Goal: Information Seeking & Learning: Learn about a topic

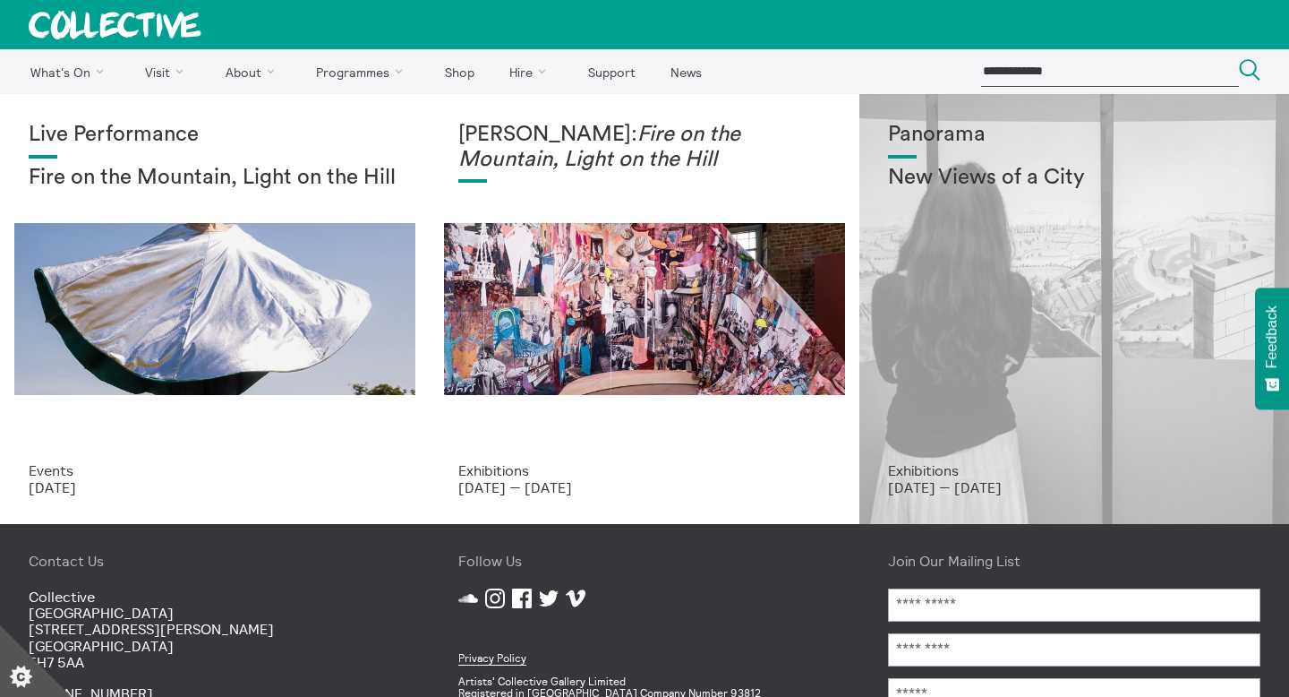
click at [1138, 304] on div "Panorama New Views of a City" at bounding box center [1074, 292] width 372 height 339
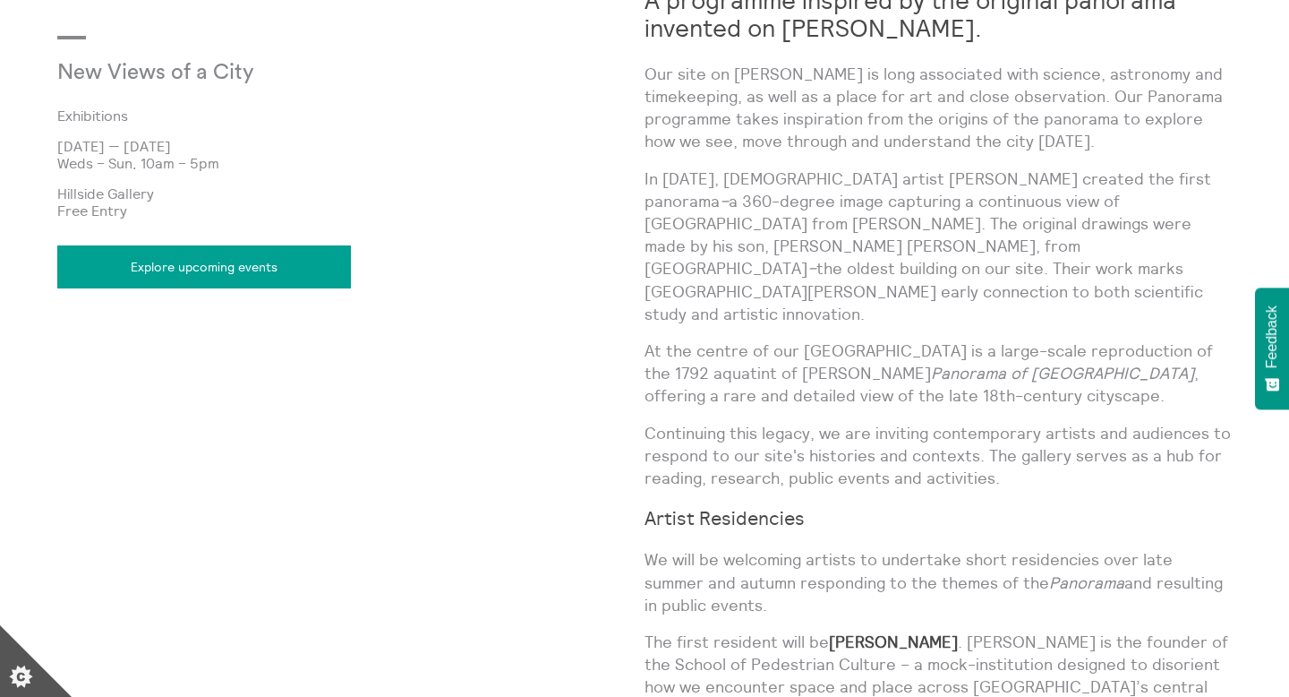
scroll to position [880, 0]
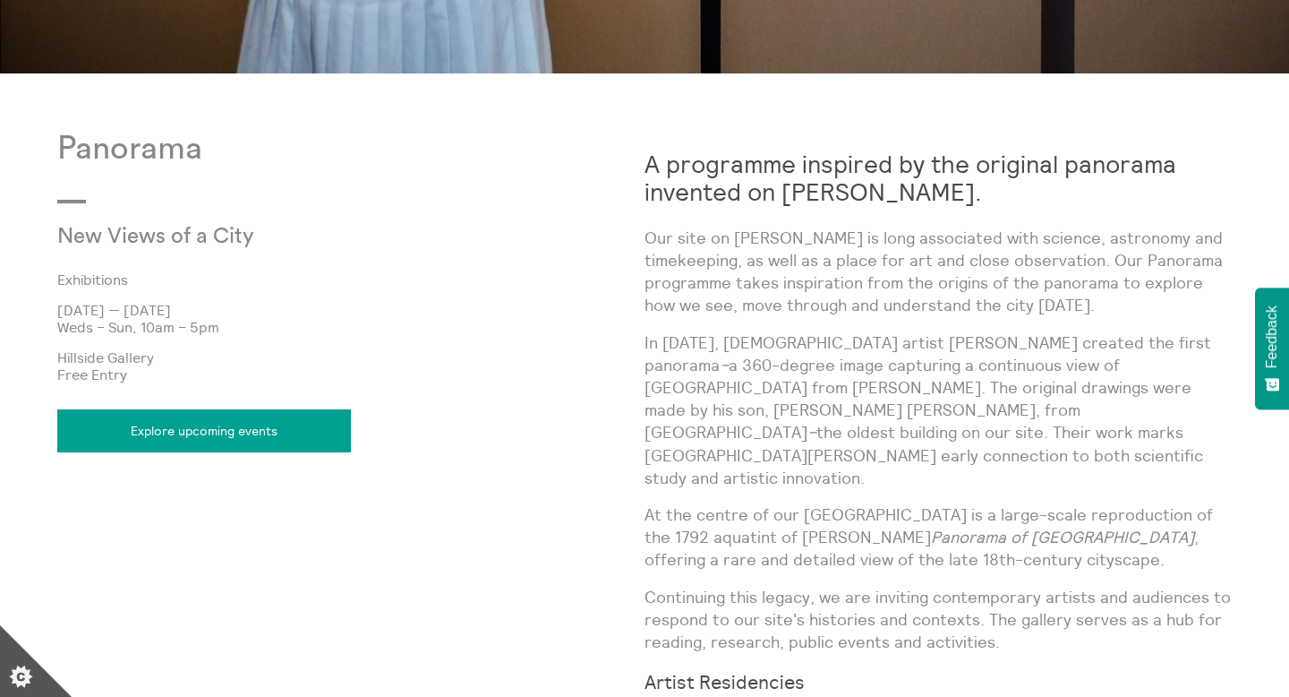
click at [209, 426] on link "Explore upcoming events" at bounding box center [204, 430] width 294 height 43
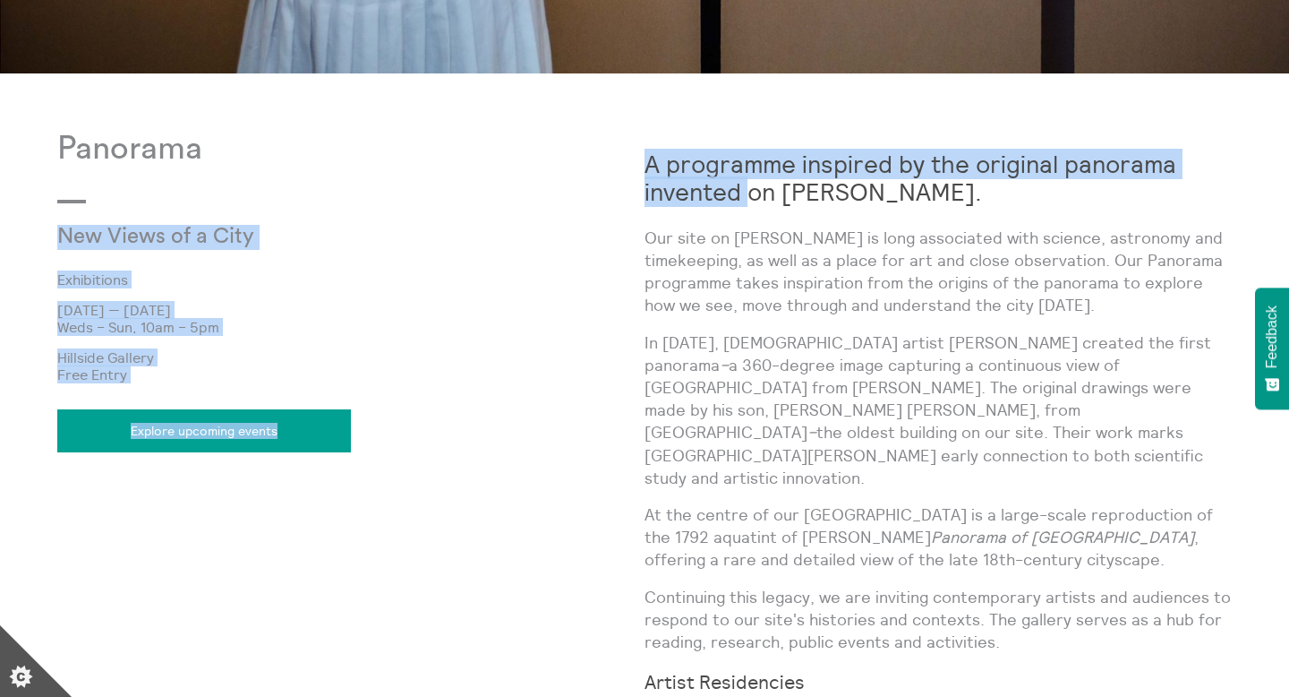
drag, startPoint x: 640, startPoint y: 158, endPoint x: 750, endPoint y: 193, distance: 115.5
click at [750, 193] on div "Panorama New Views of a City Exhibitions [DATE] — [DATE] Weds – Sun, 10am – 5pm…" at bounding box center [644, 602] width 1175 height 942
click at [750, 193] on strong "A programme inspired by the original panorama invented on [PERSON_NAME]." at bounding box center [911, 178] width 532 height 58
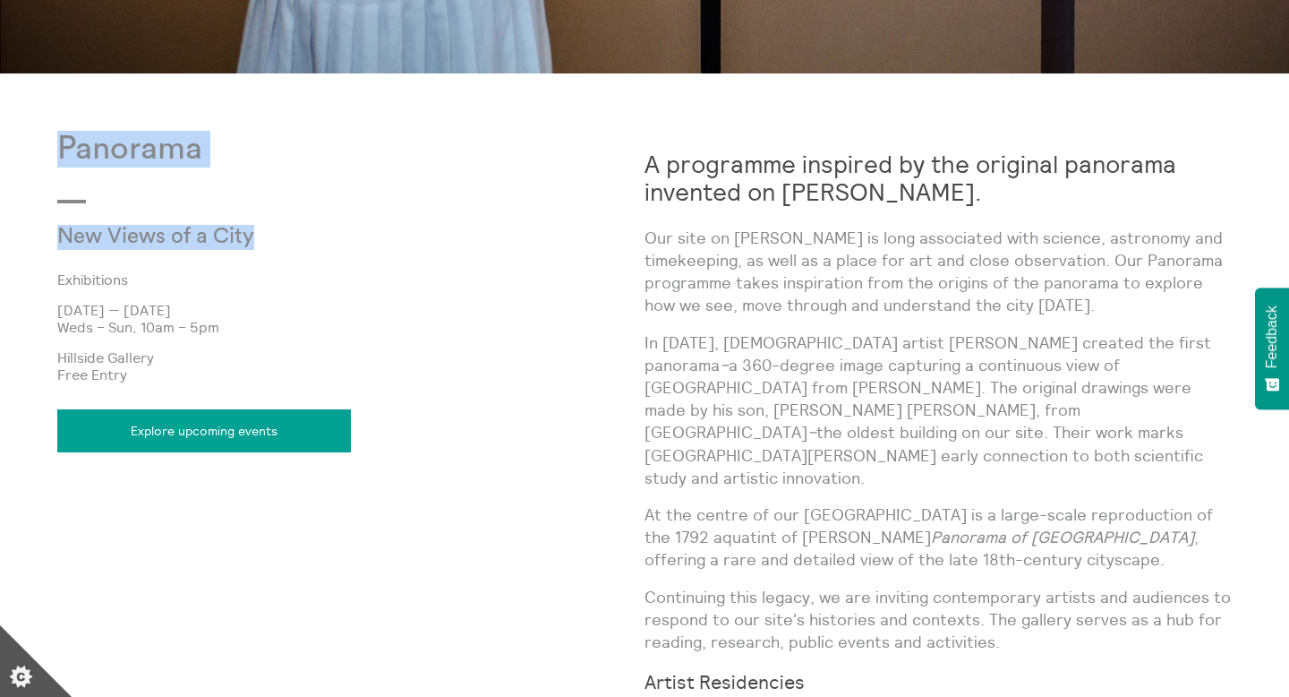
drag, startPoint x: 258, startPoint y: 243, endPoint x: 47, endPoint y: 150, distance: 230.9
click at [47, 150] on body "**********" at bounding box center [644, 295] width 1289 height 2350
copy div "Panorama New Views of a City"
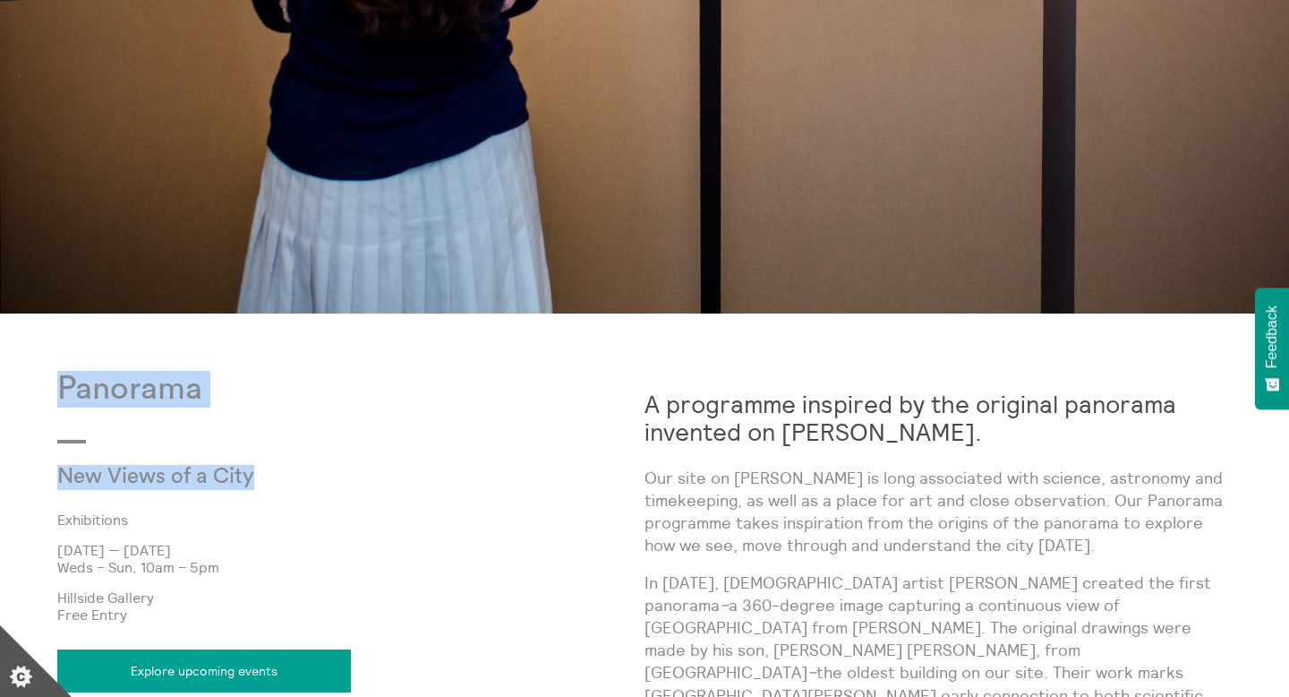
scroll to position [924, 0]
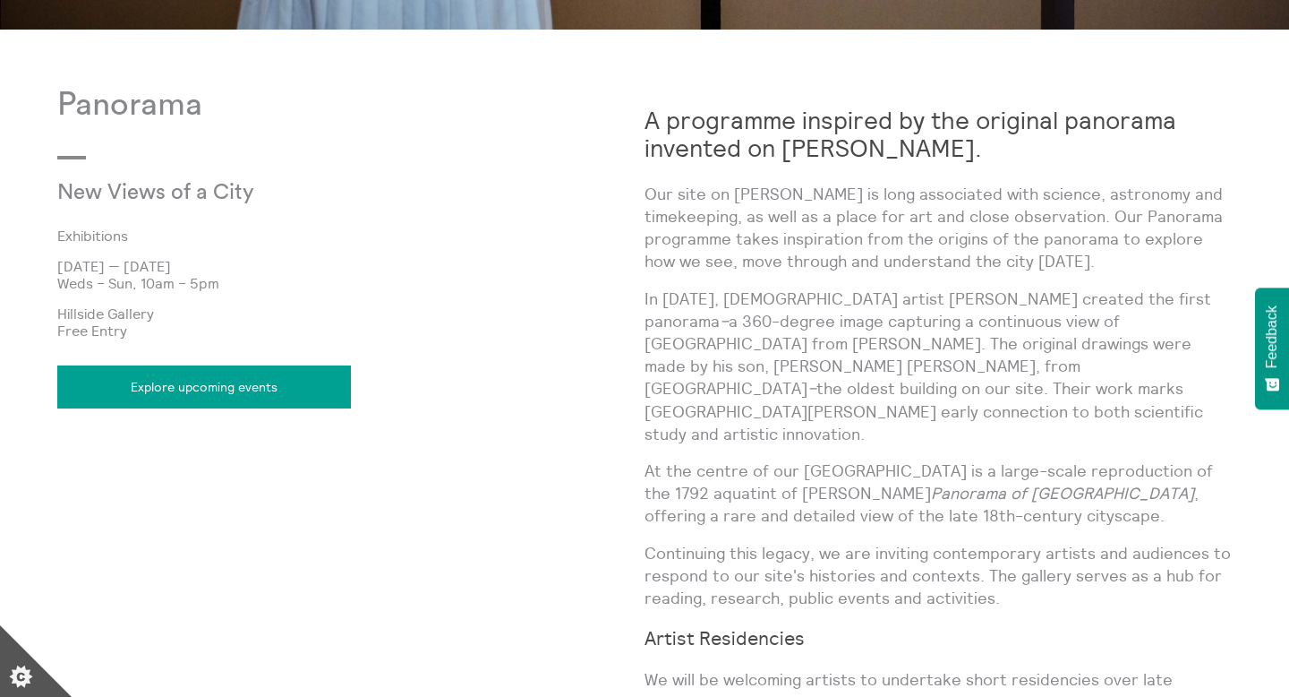
drag, startPoint x: 643, startPoint y: 115, endPoint x: 839, endPoint y: 175, distance: 204.8
click at [839, 175] on div "Panorama New Views of a City Exhibitions 9 Jul 2025 — 21 Dec 2025 Weds – Sun, 1…" at bounding box center [644, 558] width 1175 height 942
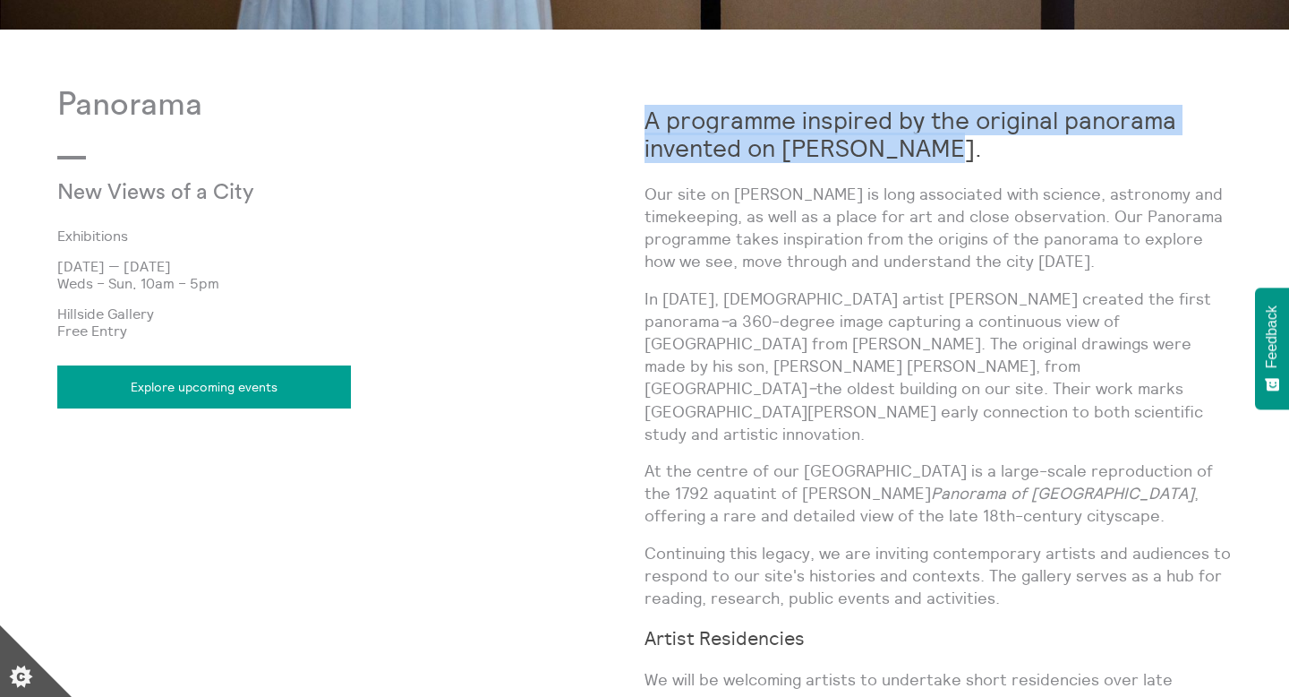
drag, startPoint x: 648, startPoint y: 116, endPoint x: 943, endPoint y: 148, distance: 296.2
click at [943, 148] on h2 "A programme inspired by the original panorama invented on [PERSON_NAME]." at bounding box center [938, 135] width 587 height 56
copy strong "A programme inspired by the original panorama invented on [PERSON_NAME]."
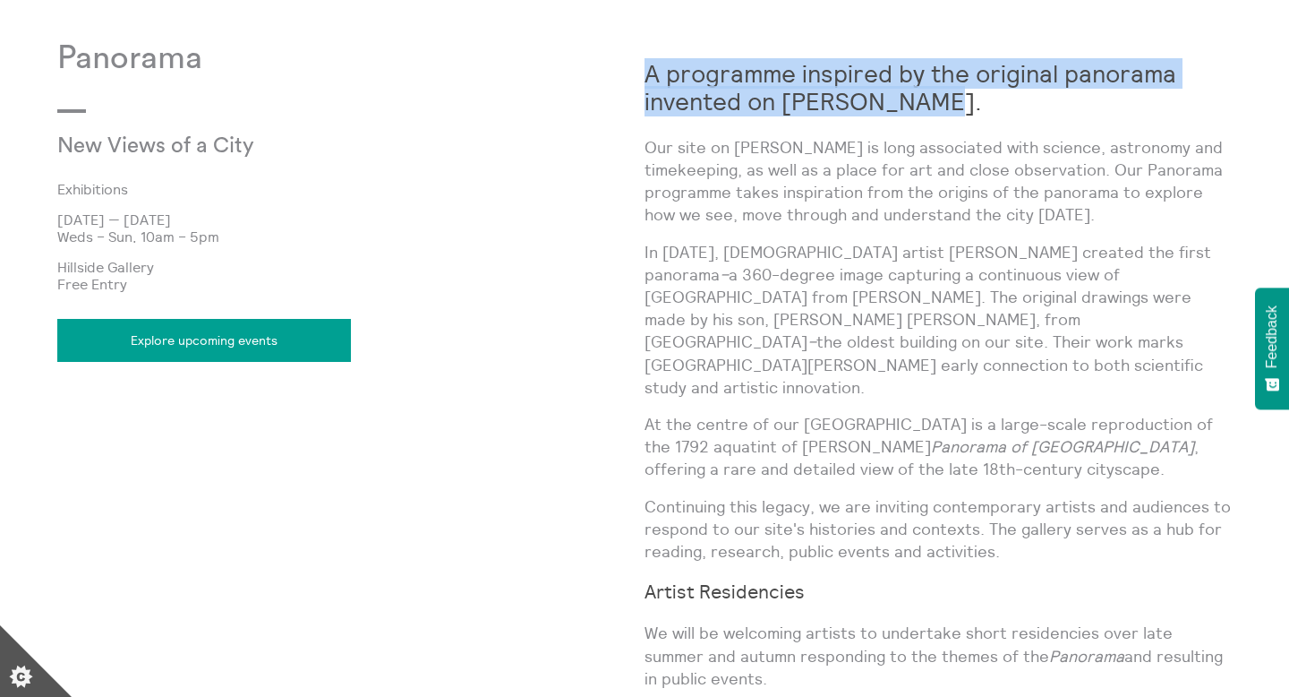
scroll to position [971, 0]
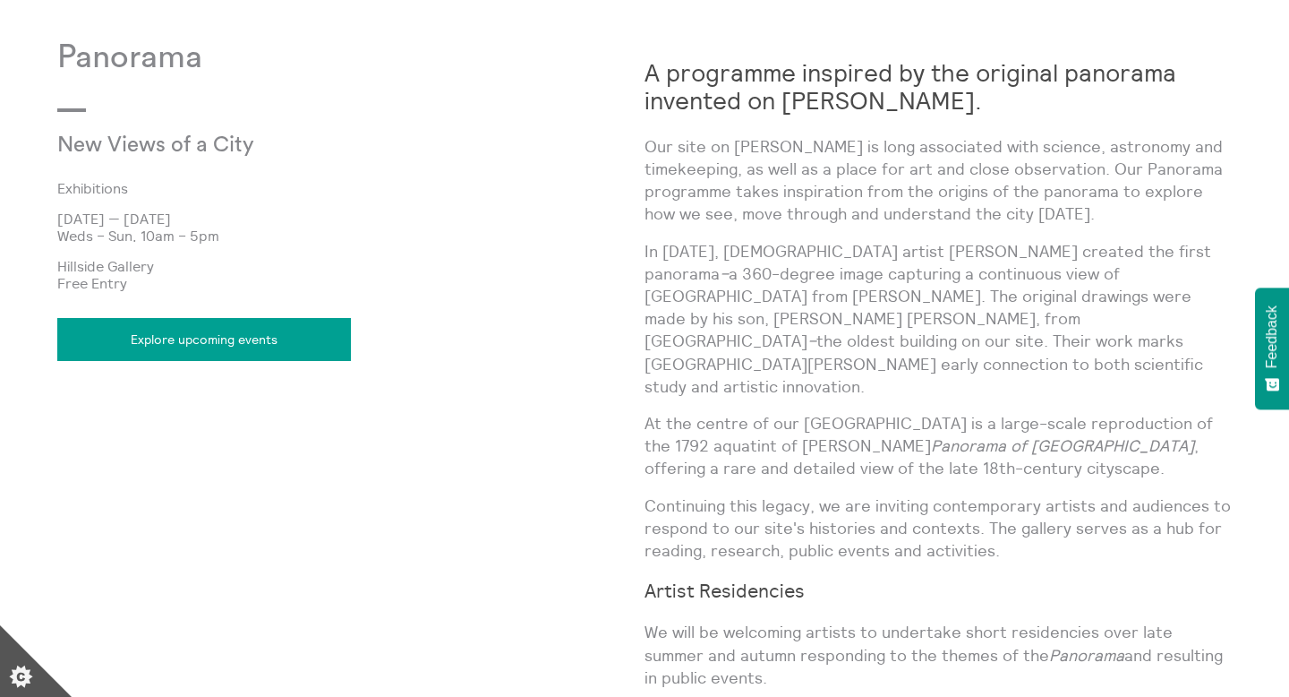
click at [758, 252] on p "In 1788, Irish artist Robert Barker created the first panorama – a 360-degree i…" at bounding box center [938, 319] width 587 height 158
drag, startPoint x: 644, startPoint y: 248, endPoint x: 751, endPoint y: 250, distance: 107.4
click at [751, 250] on p "In 1788, Irish artist Robert Barker created the first panorama – a 360-degree i…" at bounding box center [938, 319] width 587 height 158
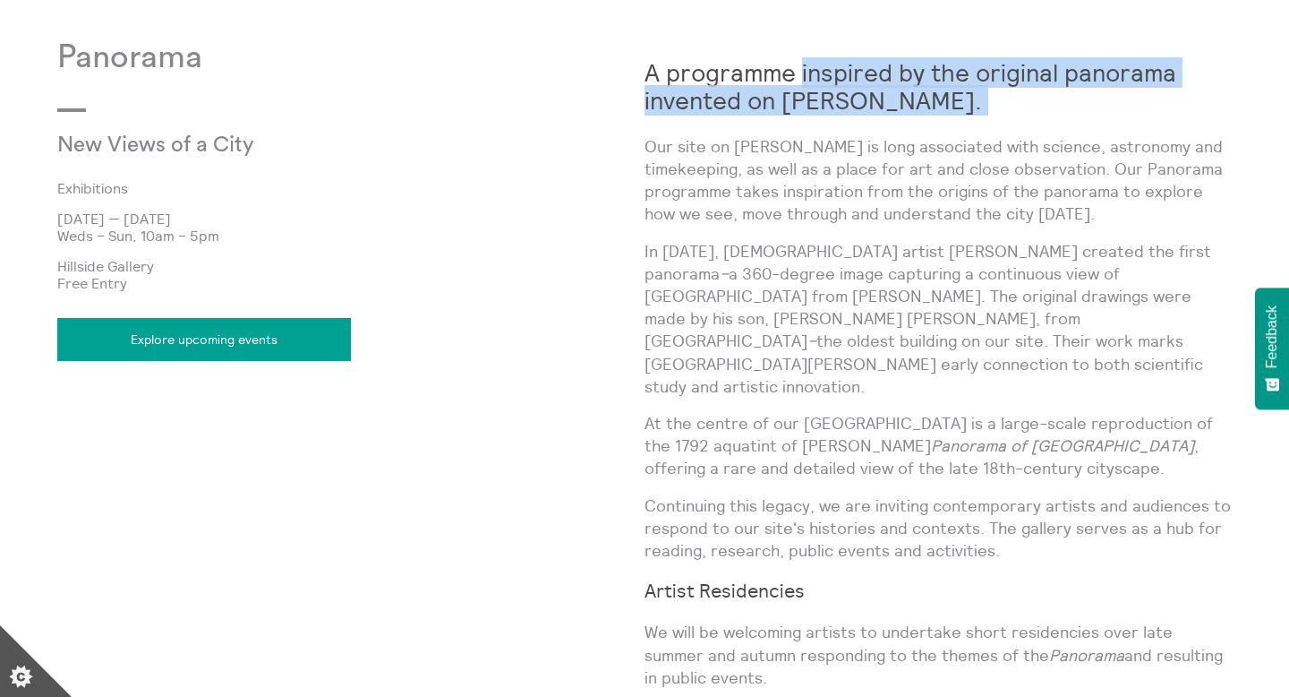
drag, startPoint x: 799, startPoint y: 71, endPoint x: 919, endPoint y: 117, distance: 128.7
click at [919, 117] on div "A programme inspired by the original panorama invented on Calton Hill. Our site…" at bounding box center [938, 480] width 587 height 883
copy div "inspired by the original panorama invented on Calton Hill."
click at [224, 346] on link "Explore upcoming events" at bounding box center [204, 339] width 294 height 43
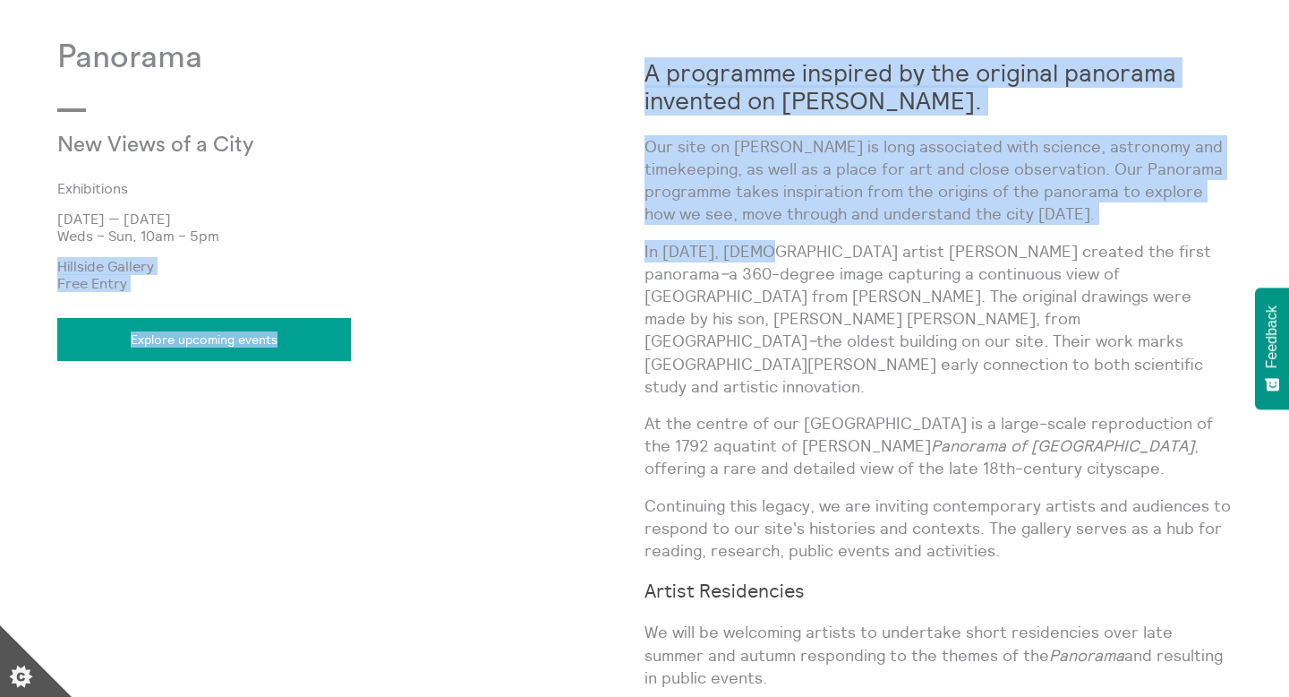
drag, startPoint x: 643, startPoint y: 249, endPoint x: 749, endPoint y: 252, distance: 106.6
click at [749, 252] on div "Panorama New Views of a City Exhibitions [DATE] — [DATE] Weds – Sun, 10am – 5pm…" at bounding box center [644, 510] width 1175 height 942
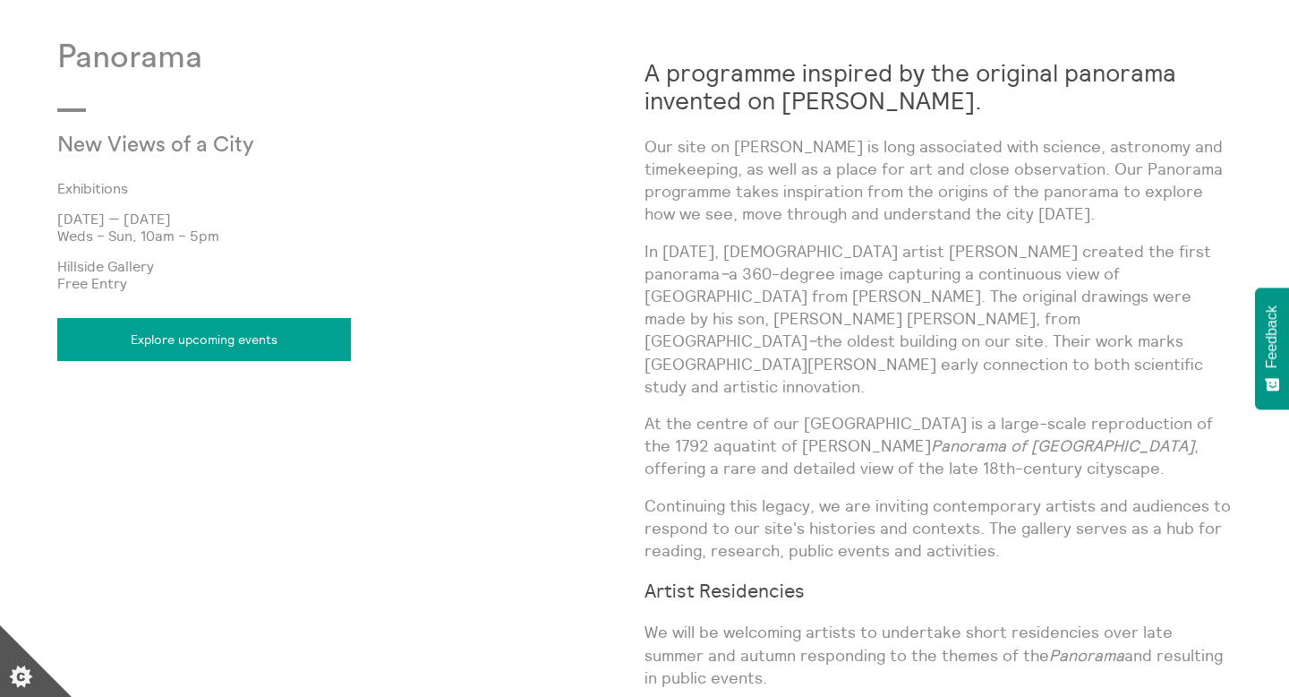
click at [943, 357] on div "A programme inspired by the original panorama invented on [PERSON_NAME]. Our si…" at bounding box center [938, 480] width 587 height 883
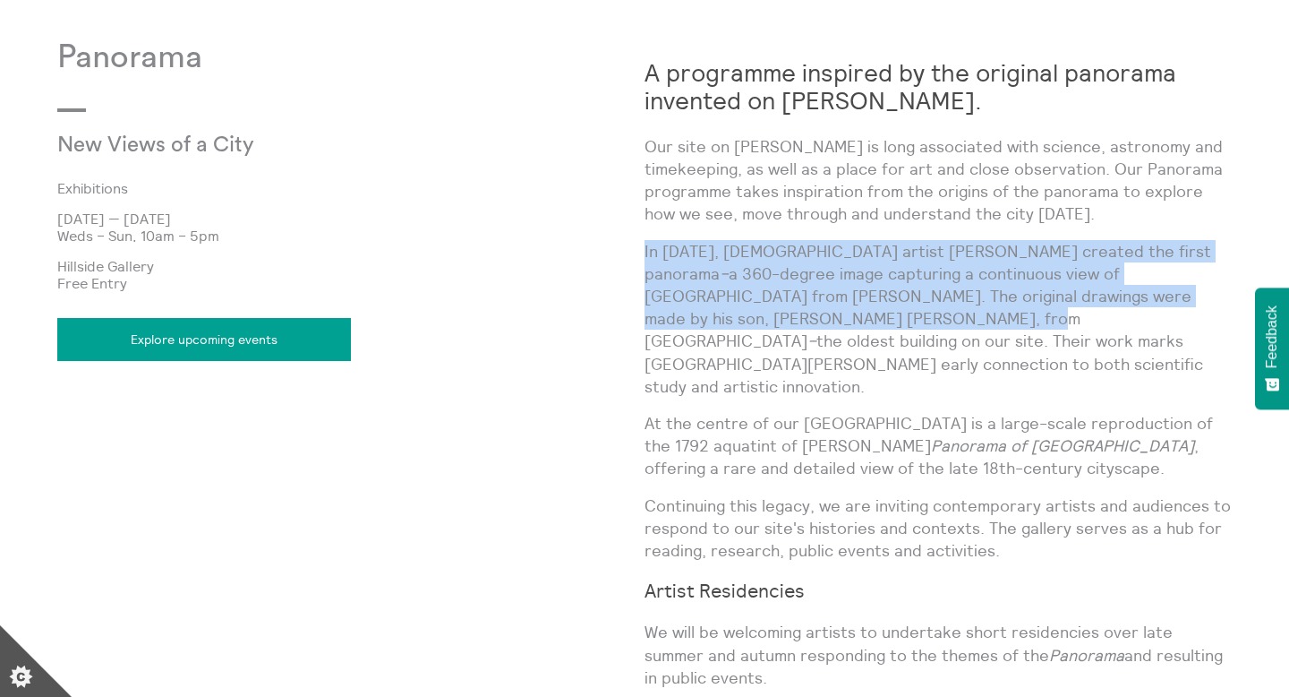
drag, startPoint x: 645, startPoint y: 250, endPoint x: 1226, endPoint y: 288, distance: 582.3
click at [1226, 288] on p "In [DATE], [DEMOGRAPHIC_DATA] artist [PERSON_NAME] created the first panorama –…" at bounding box center [938, 319] width 587 height 158
copy p "In [DATE], [DEMOGRAPHIC_DATA] artist [PERSON_NAME] created the first panorama –…"
click at [188, 327] on link "Explore upcoming events" at bounding box center [204, 339] width 294 height 43
